Goal: Book appointment/travel/reservation

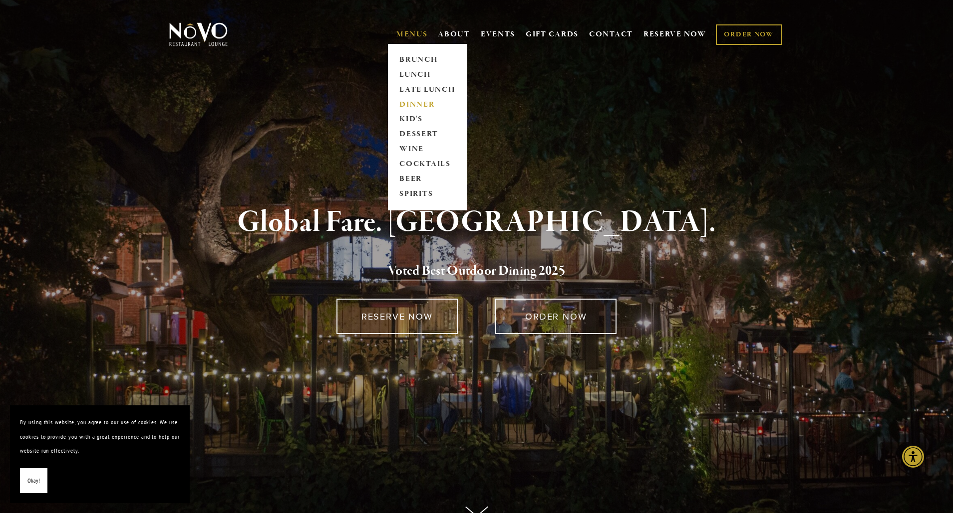
click at [417, 101] on link "DINNER" at bounding box center [427, 104] width 62 height 15
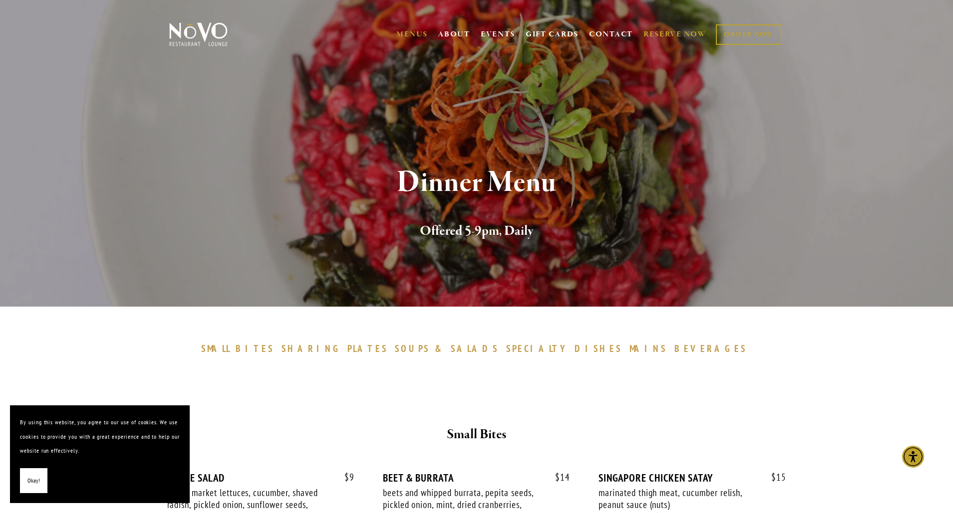
click at [667, 34] on link "RESERVE NOW" at bounding box center [674, 34] width 63 height 19
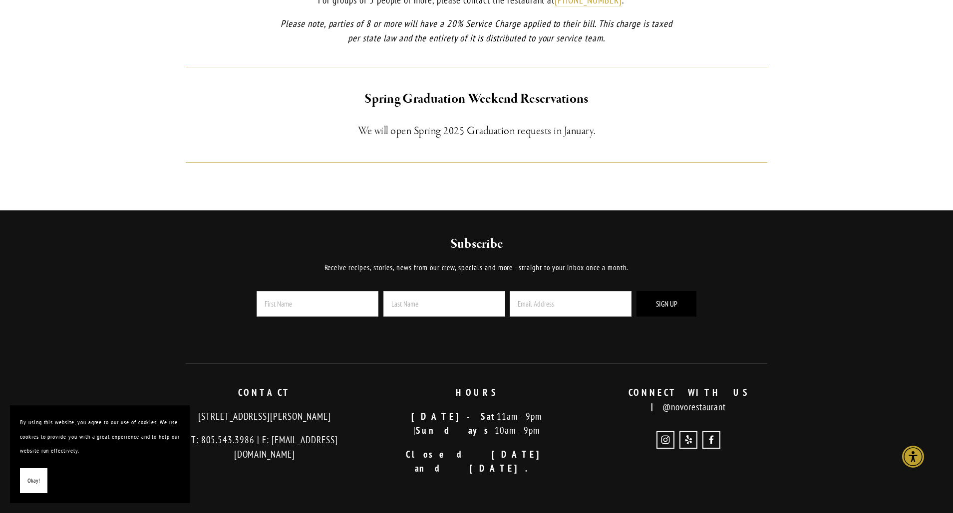
scroll to position [798, 0]
